Goal: Information Seeking & Learning: Learn about a topic

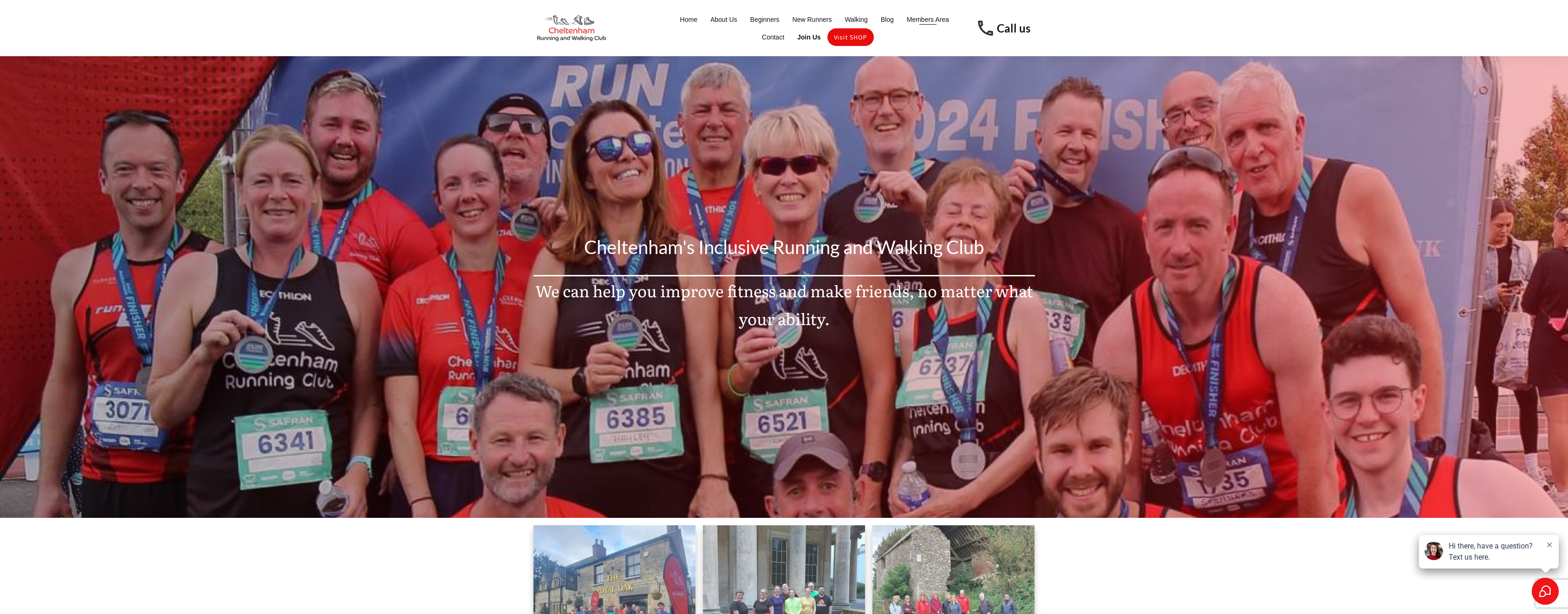
click at [929, 19] on span "Members Area" at bounding box center [928, 19] width 42 height 13
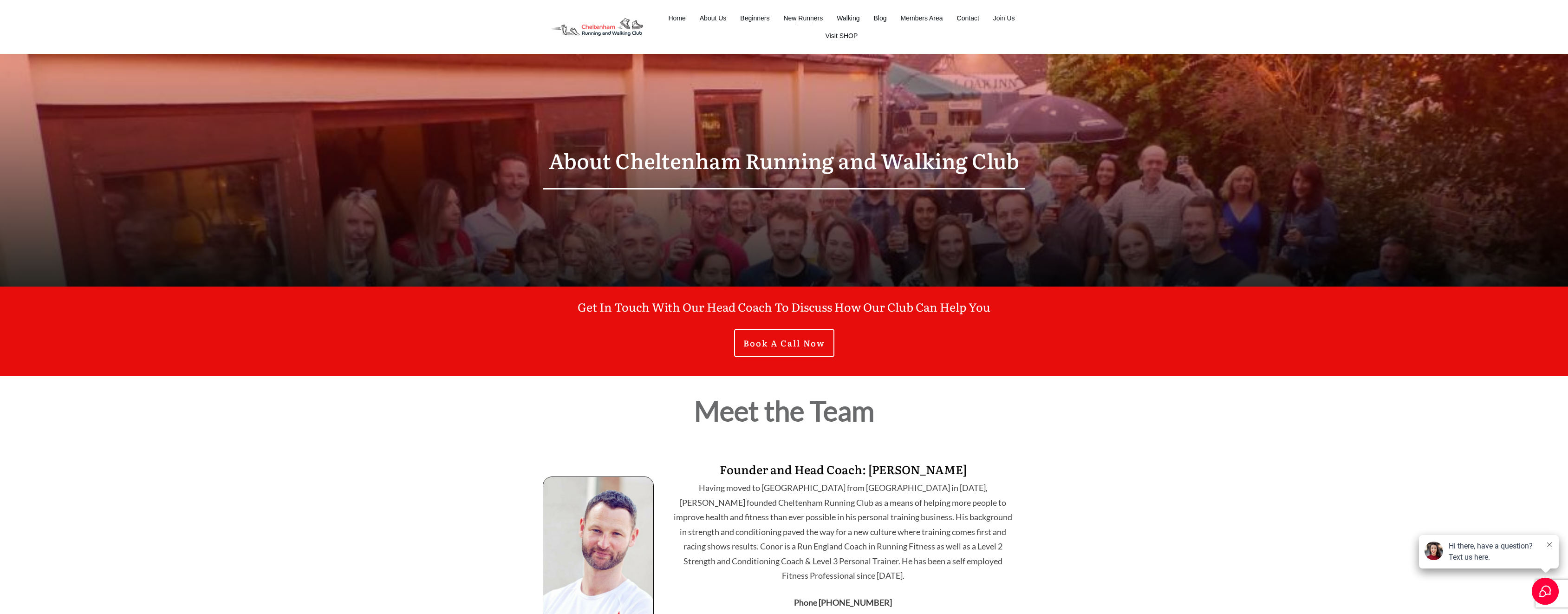
click at [815, 16] on span "New Runners" at bounding box center [803, 18] width 39 height 13
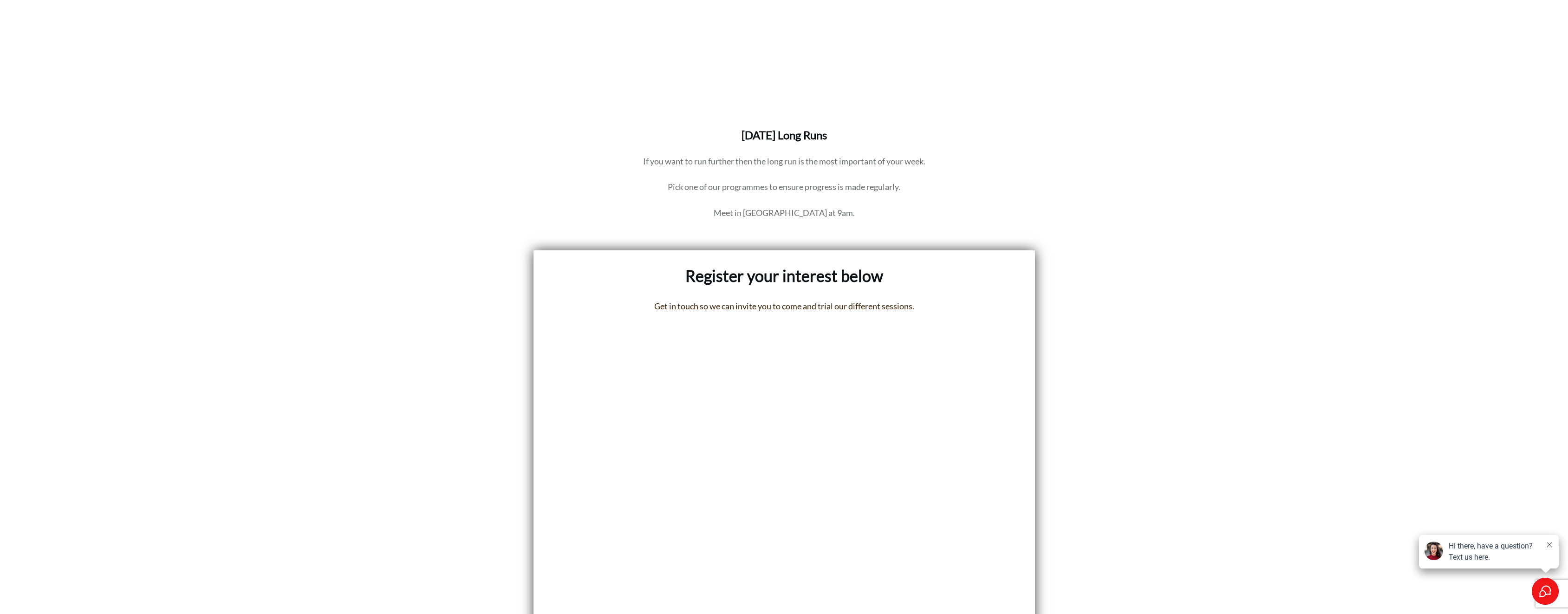
scroll to position [1905, 0]
